Goal: Task Accomplishment & Management: Complete application form

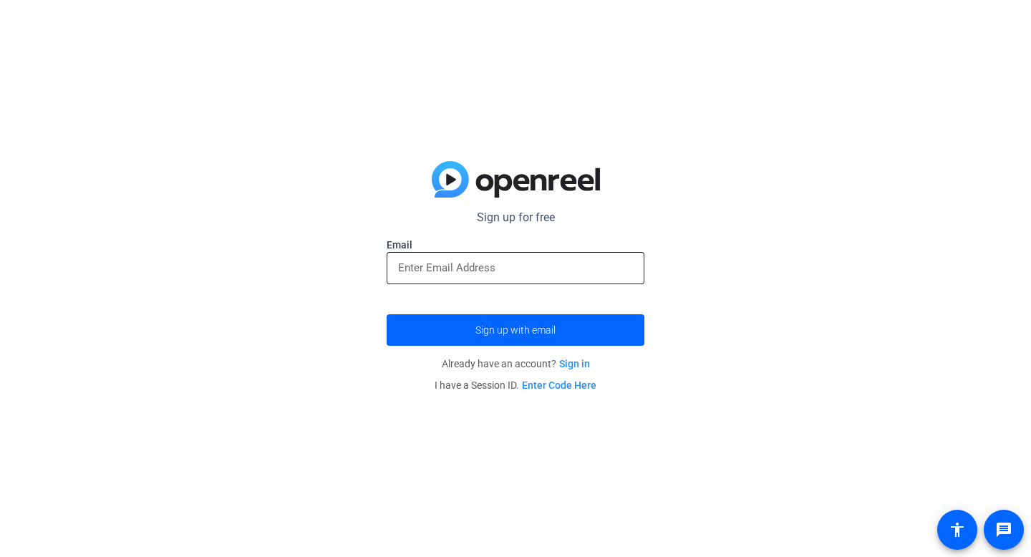
click at [553, 266] on input "email" at bounding box center [515, 267] width 235 height 17
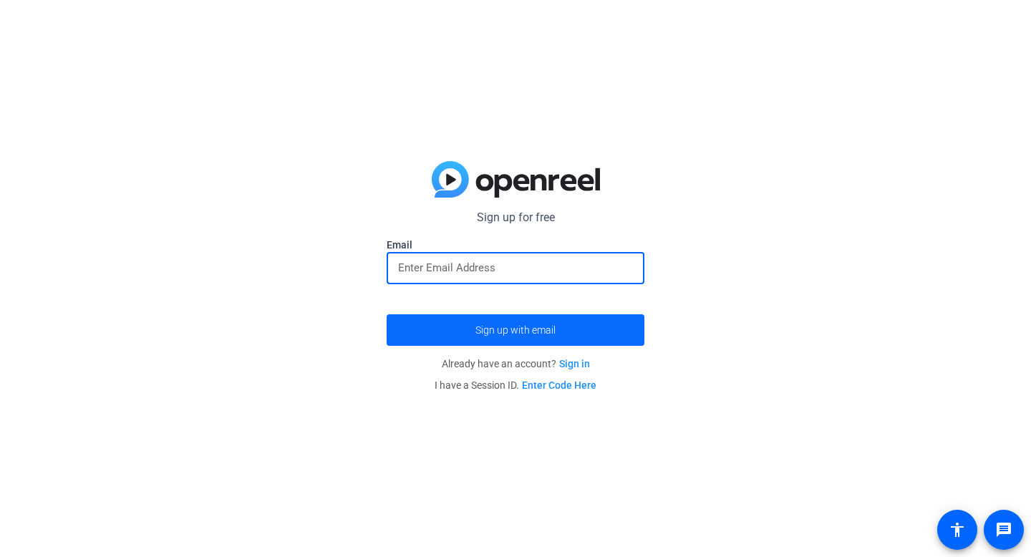
click at [563, 339] on span "submit" at bounding box center [516, 330] width 258 height 34
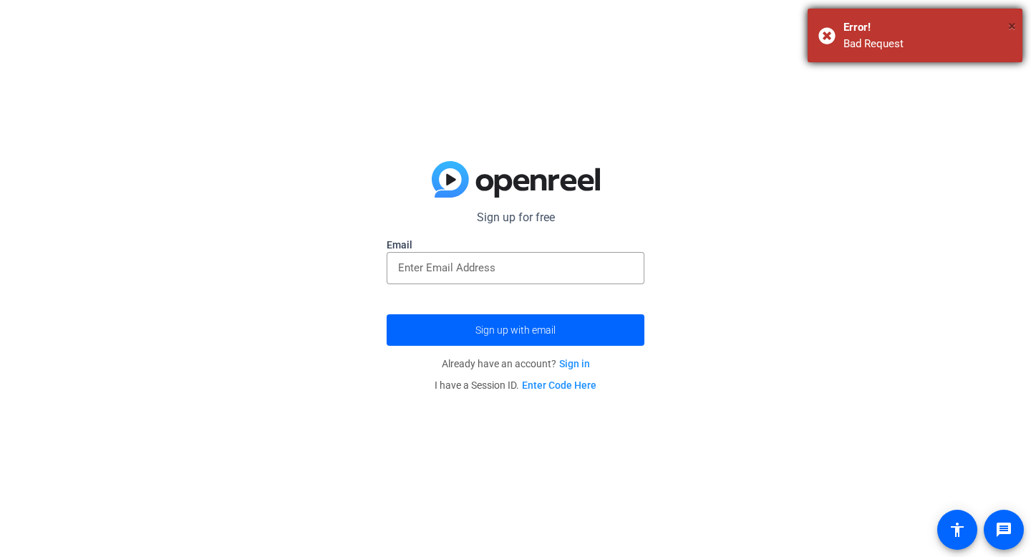
click at [1014, 24] on span "×" at bounding box center [1012, 25] width 8 height 17
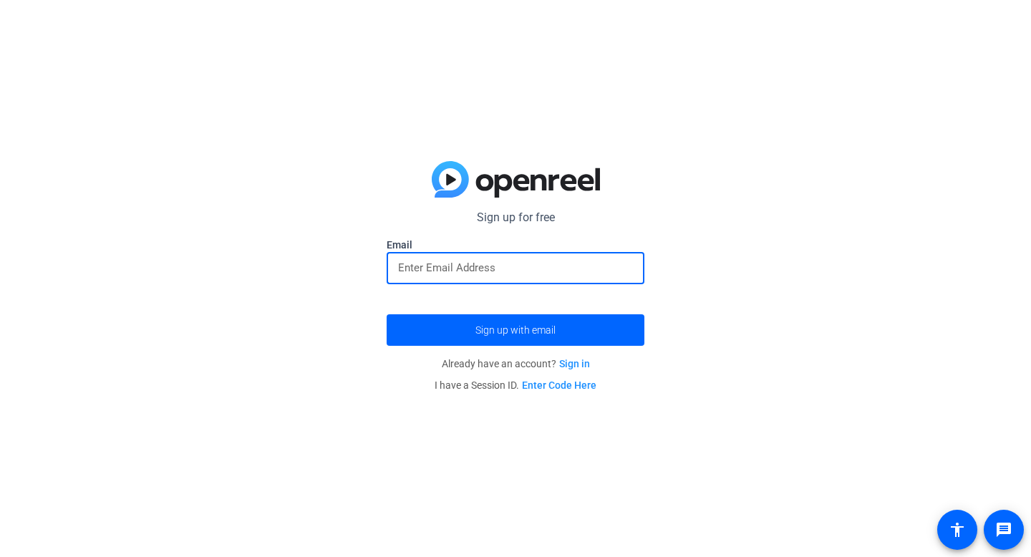
click at [423, 261] on input "email" at bounding box center [515, 267] width 235 height 17
click at [495, 261] on input "email" at bounding box center [515, 267] width 235 height 17
type input "[EMAIL_ADDRESS][DOMAIN_NAME]"
click at [387, 314] on button "Sign up with email" at bounding box center [516, 329] width 258 height 31
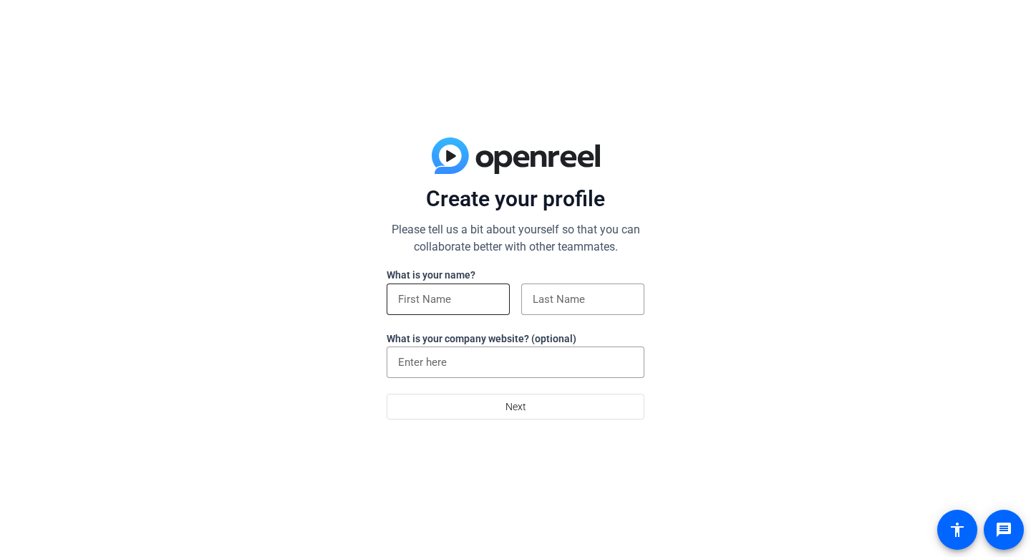
click at [474, 297] on input at bounding box center [448, 299] width 100 height 17
type input "[PERSON_NAME]"
click at [562, 321] on div at bounding box center [582, 323] width 123 height 16
click at [562, 311] on div at bounding box center [583, 298] width 100 height 31
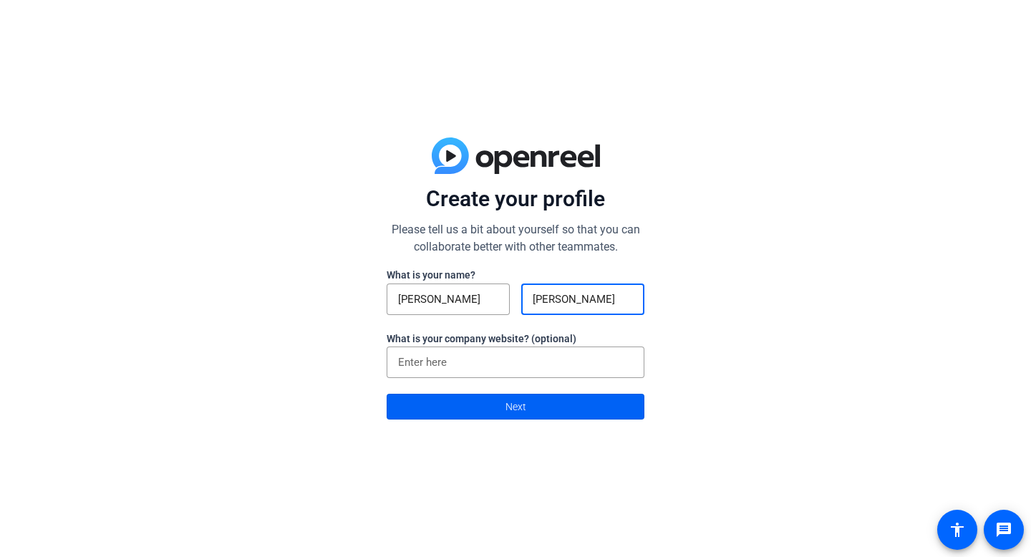
type input "rotondo"
click at [547, 419] on span at bounding box center [515, 406] width 256 height 34
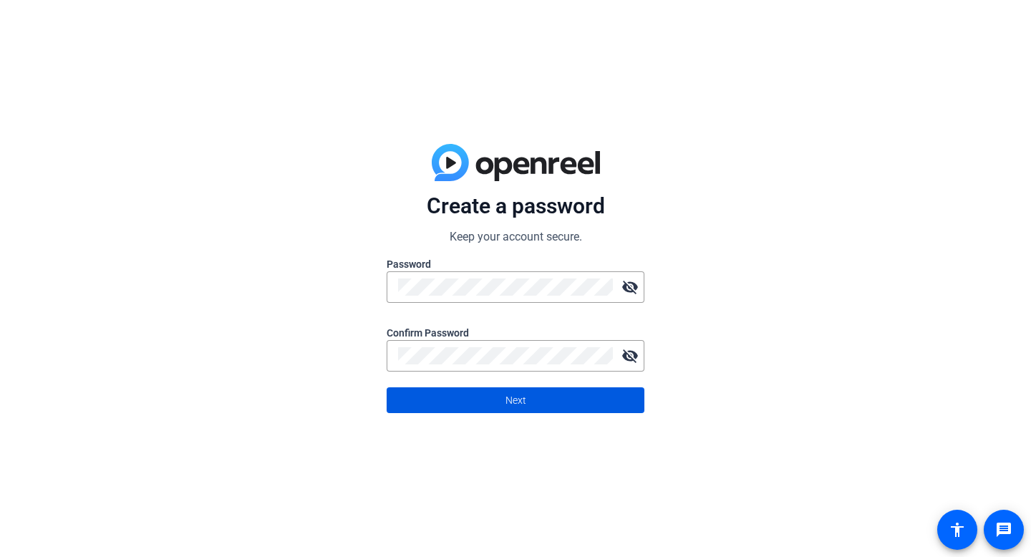
click at [491, 382] on div at bounding box center [516, 380] width 258 height 16
click at [505, 404] on span at bounding box center [515, 400] width 256 height 34
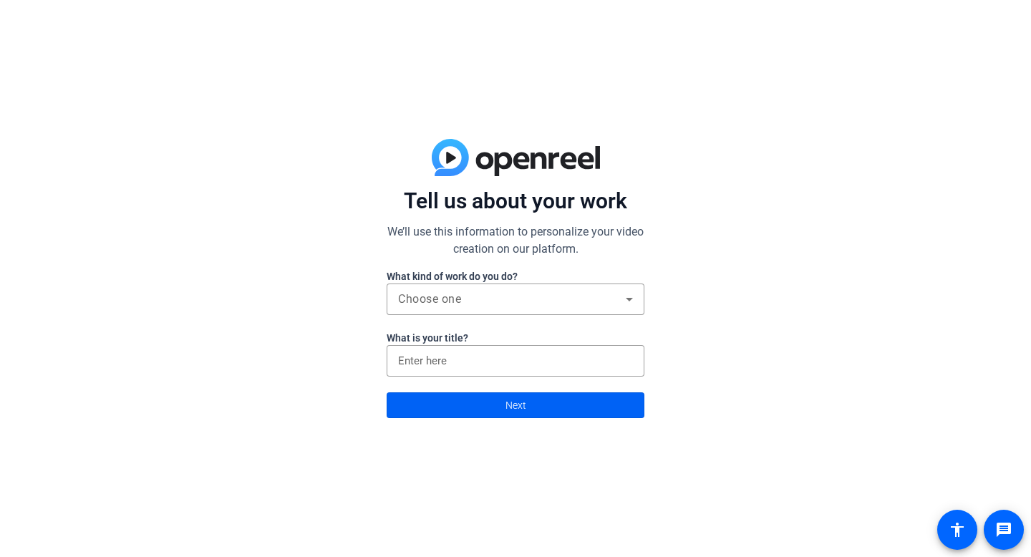
click at [509, 402] on span "Next" at bounding box center [515, 405] width 21 height 27
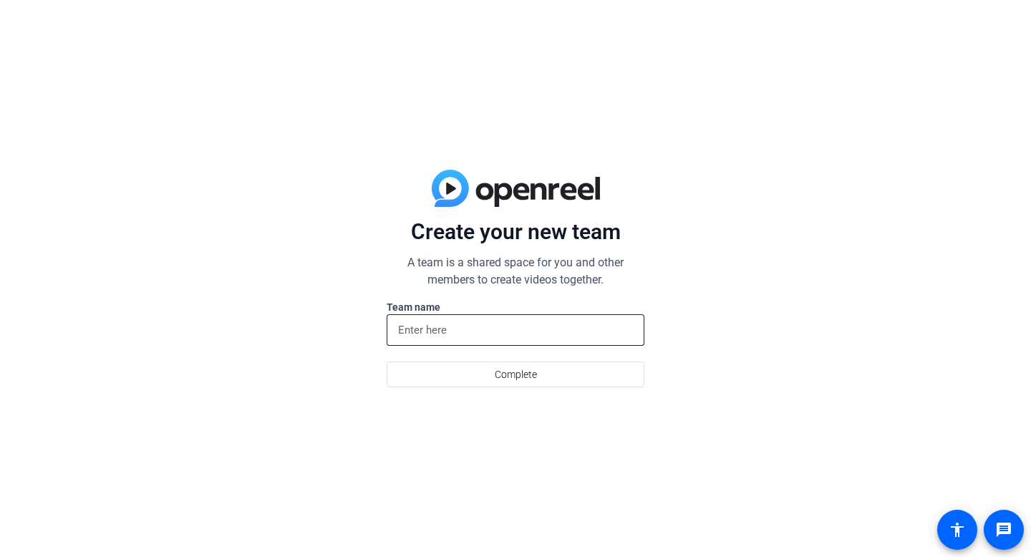
click at [498, 336] on input at bounding box center [515, 329] width 235 height 17
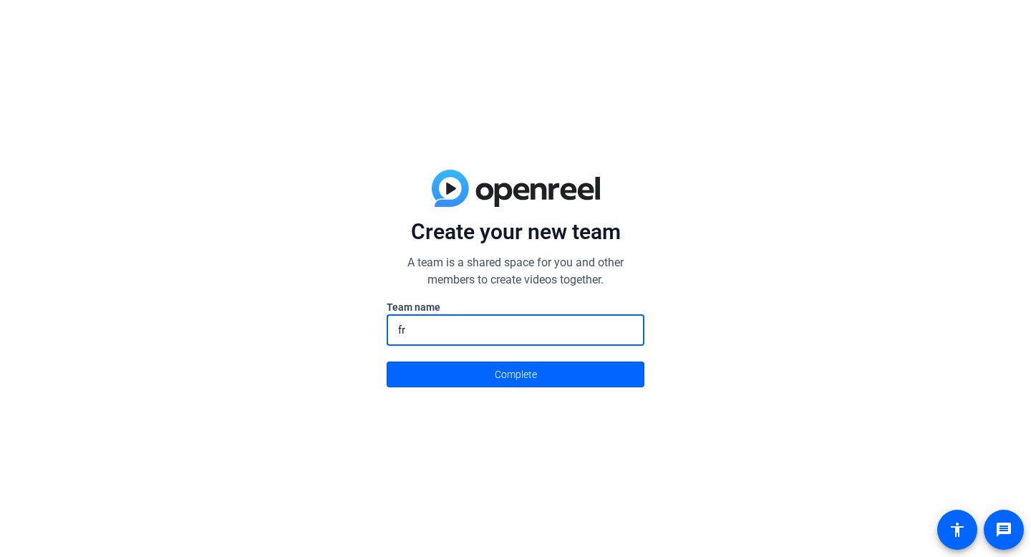
type input "fr"
click at [514, 394] on div "Create your new team A team is a shared space for you and other members to crea…" at bounding box center [515, 278] width 1031 height 557
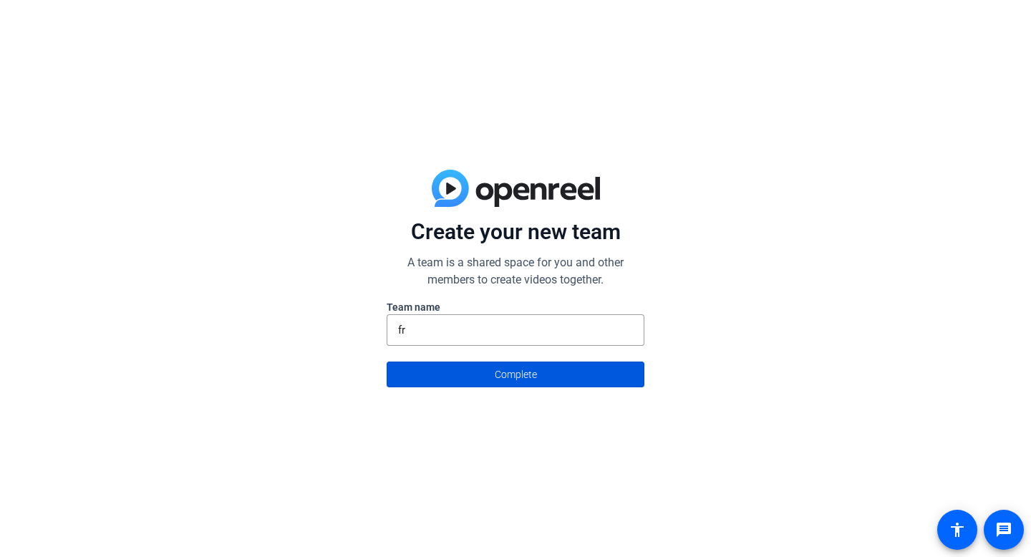
click at [514, 383] on span "Complete" at bounding box center [516, 374] width 42 height 27
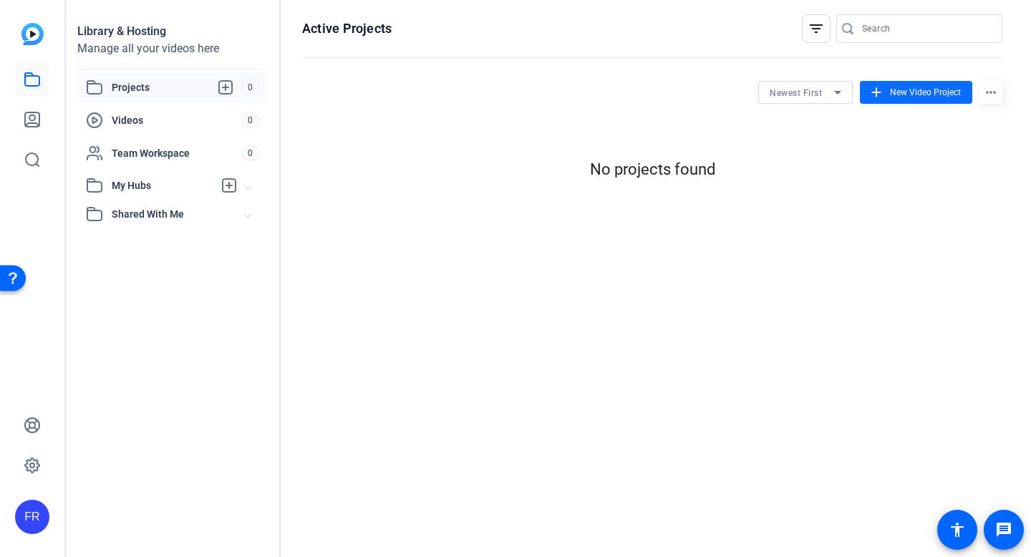
click at [875, 92] on mat-icon "add" at bounding box center [876, 92] width 16 height 16
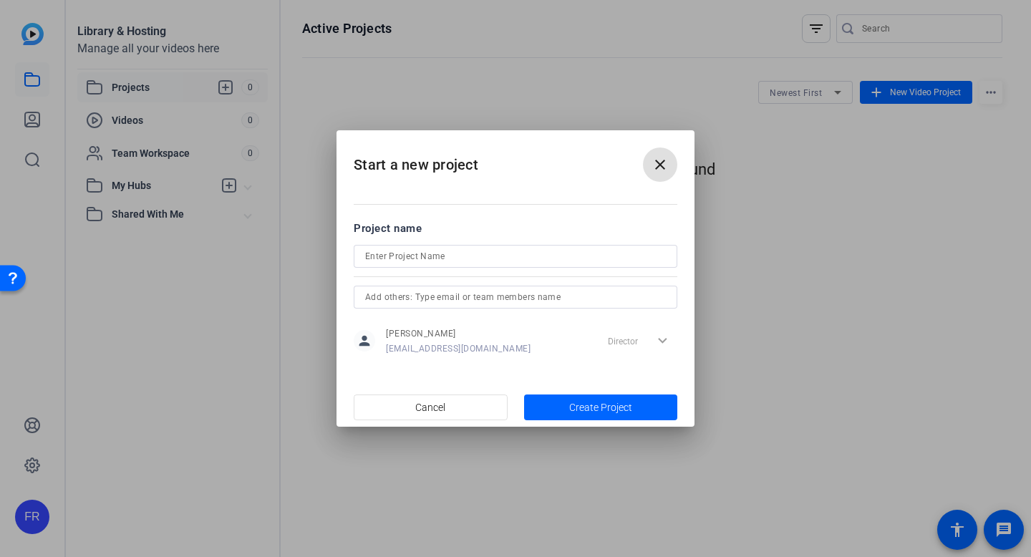
click at [557, 260] on input at bounding box center [515, 256] width 301 height 17
click at [553, 303] on input "text" at bounding box center [515, 296] width 301 height 17
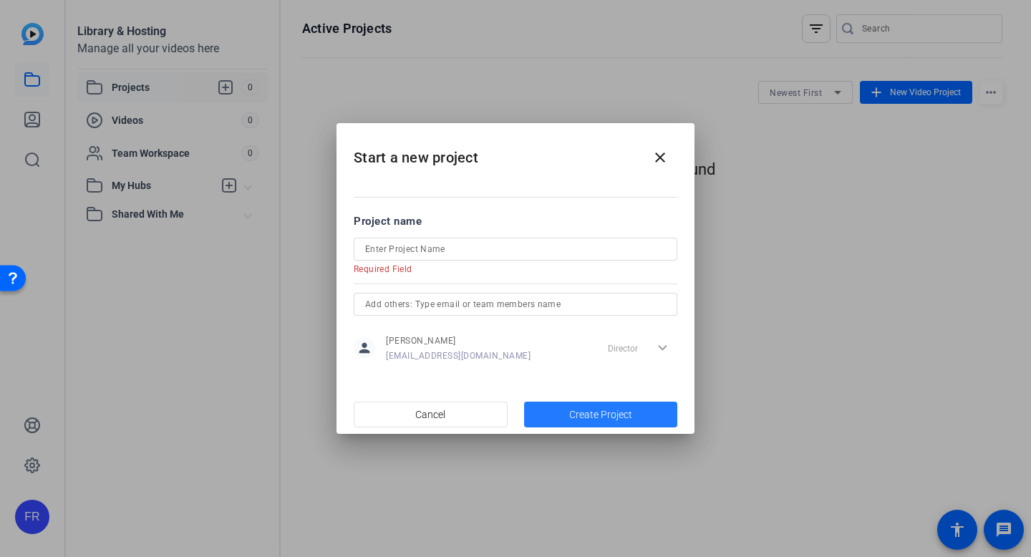
click at [571, 399] on span "button" at bounding box center [601, 414] width 154 height 34
click at [666, 156] on mat-icon "close" at bounding box center [659, 157] width 17 height 17
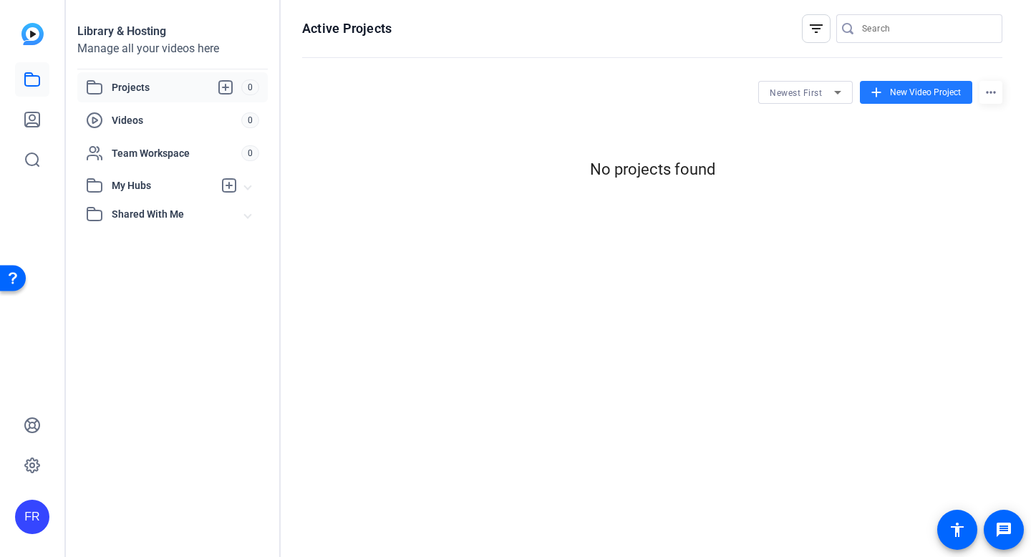
click at [493, 181] on div at bounding box center [652, 182] width 700 height 2
click at [995, 525] on mat-icon "message" at bounding box center [1003, 529] width 17 height 17
click at [164, 128] on div "Videos" at bounding box center [163, 120] width 155 height 17
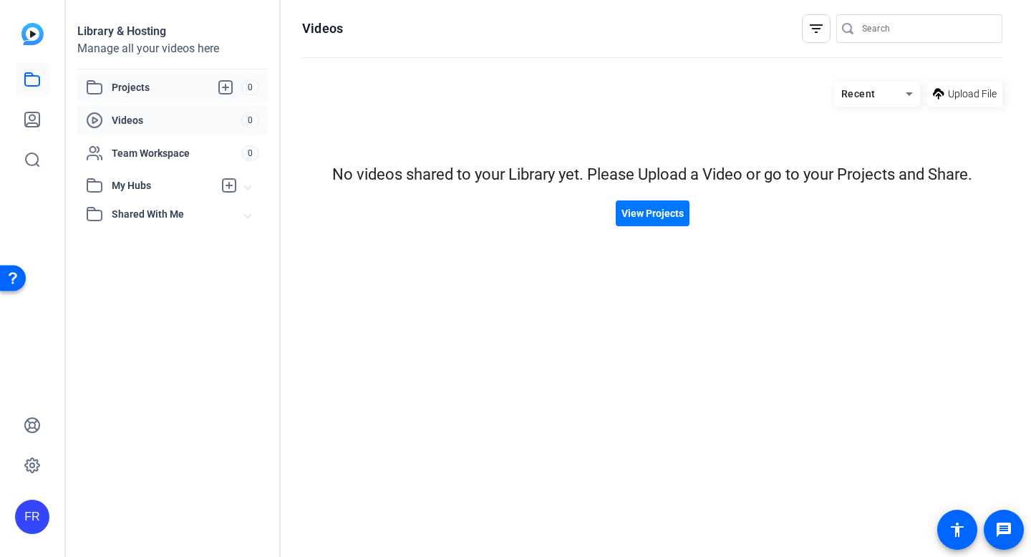
click at [171, 87] on span "Projects" at bounding box center [177, 87] width 130 height 17
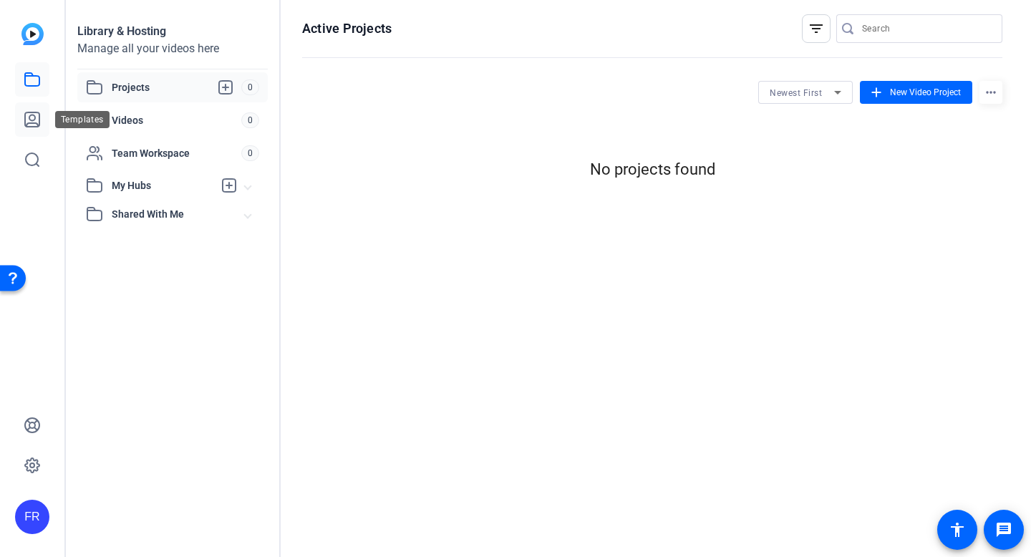
click at [42, 119] on link at bounding box center [32, 119] width 34 height 34
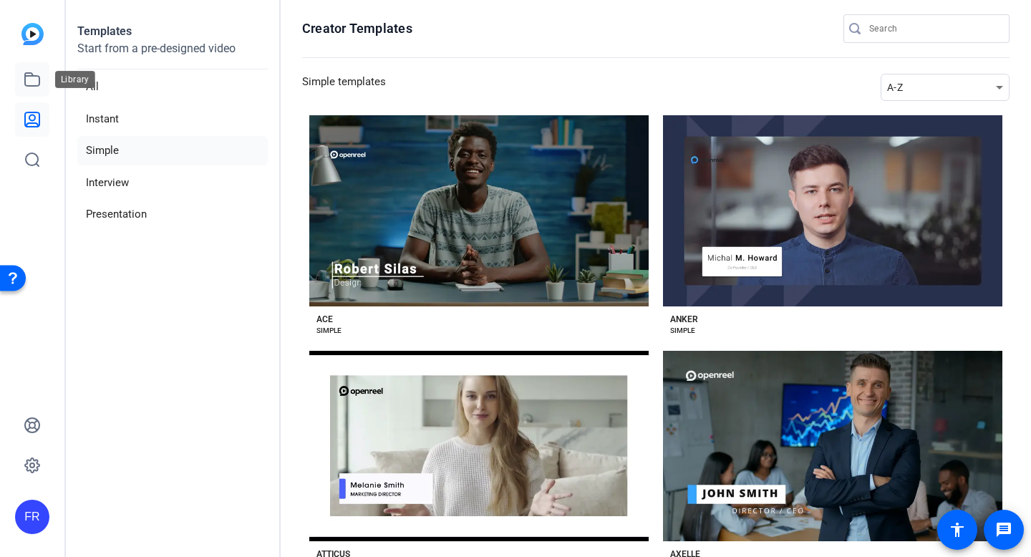
click at [42, 80] on link at bounding box center [32, 79] width 34 height 34
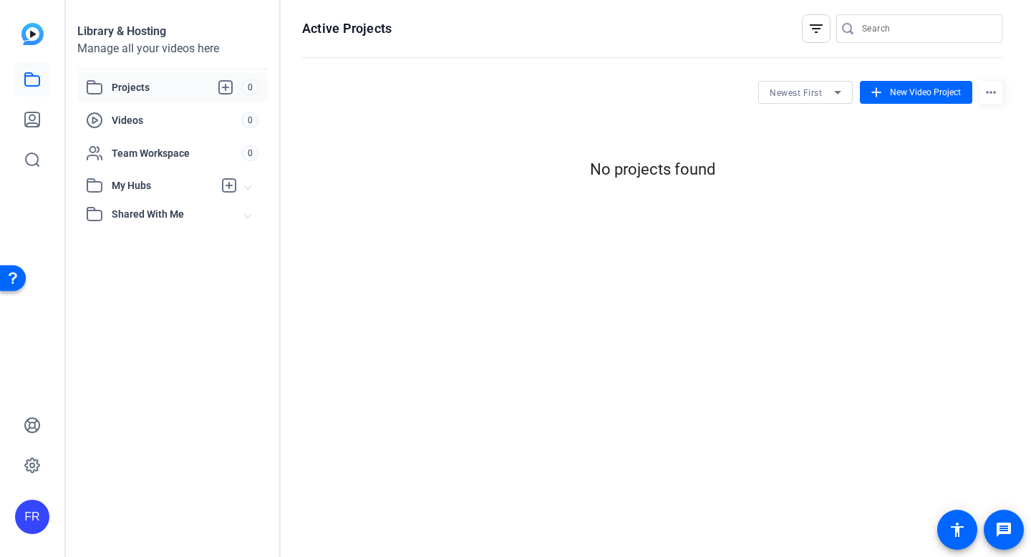
click at [810, 32] on mat-icon "filter_list" at bounding box center [815, 28] width 17 height 17
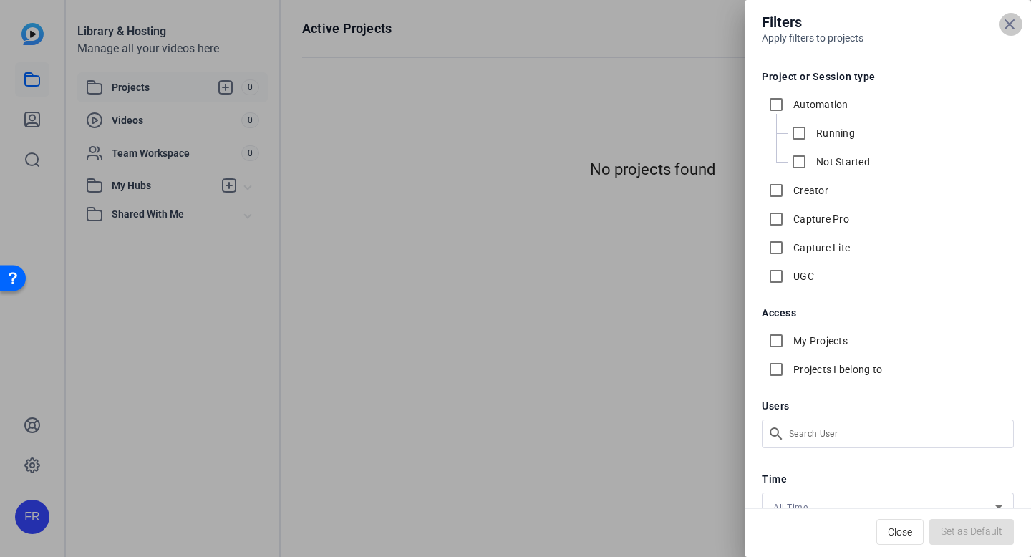
click at [1017, 32] on icon at bounding box center [1009, 24] width 17 height 17
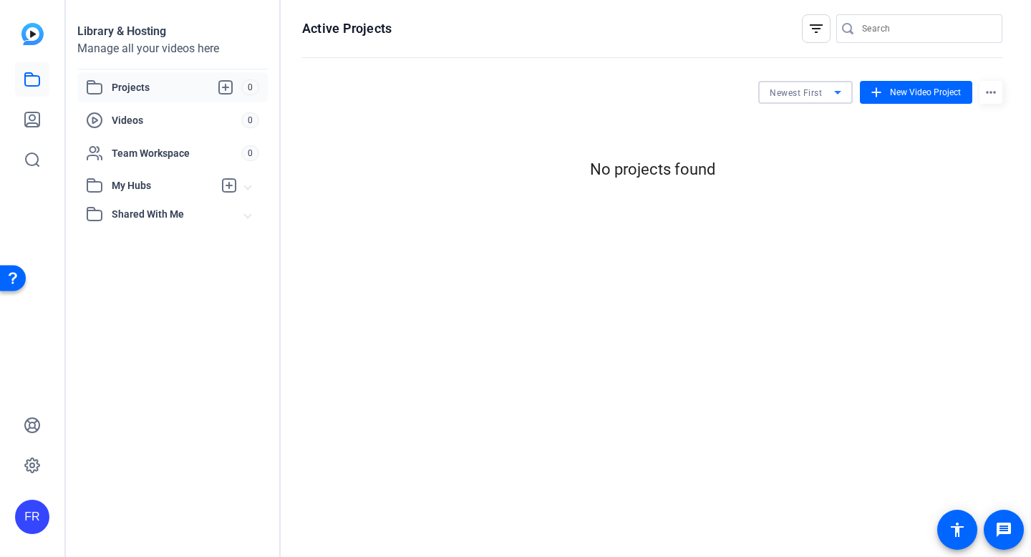
click at [812, 91] on span "Newest First" at bounding box center [795, 93] width 52 height 10
click at [746, 298] on div at bounding box center [515, 278] width 1031 height 557
click at [232, 92] on icon at bounding box center [225, 87] width 13 height 13
